Goal: Task Accomplishment & Management: Manage account settings

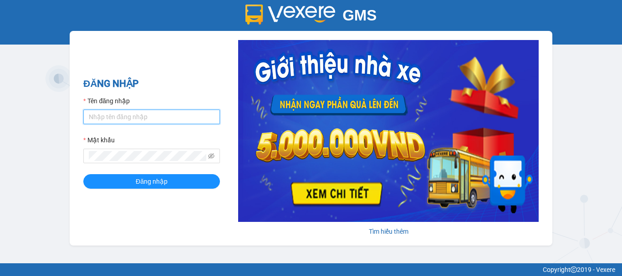
click at [137, 117] on input "Tên đăng nhập" at bounding box center [151, 117] width 137 height 15
type input "thoa.rangdongbus"
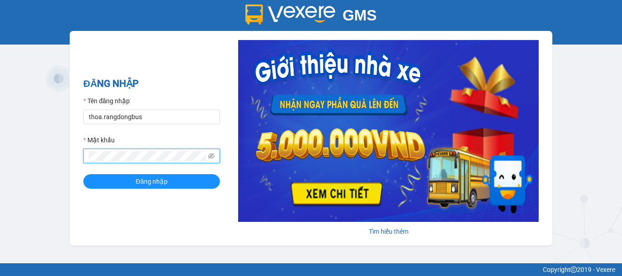
click at [83, 174] on button "Đăng nhập" at bounding box center [151, 181] width 137 height 15
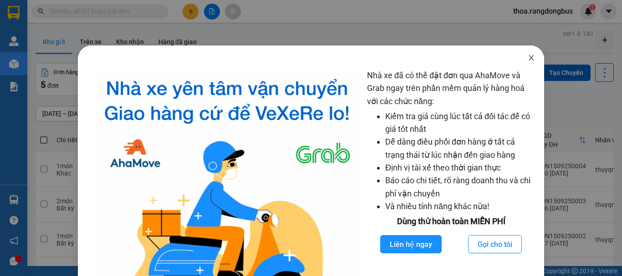
click at [528, 58] on icon "close" at bounding box center [531, 57] width 7 height 7
